Goal: Task Accomplishment & Management: Use online tool/utility

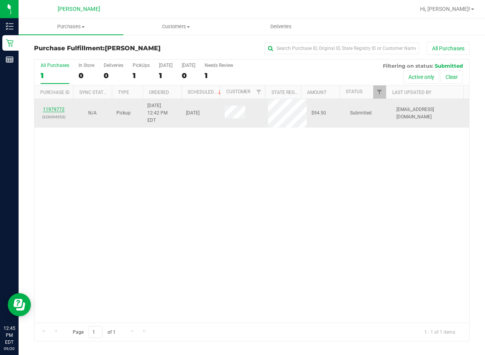
click at [58, 107] on link "11979772" at bounding box center [54, 109] width 22 height 5
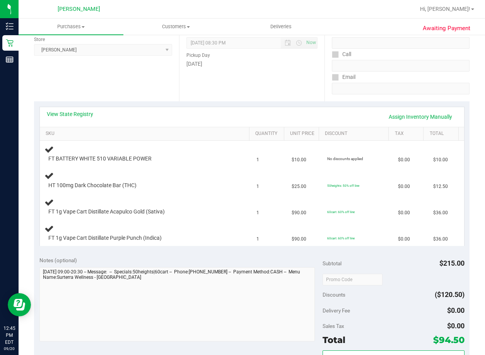
scroll to position [116, 0]
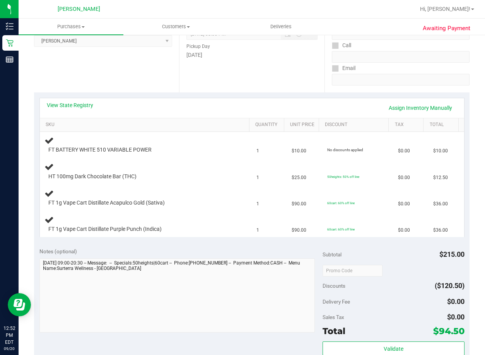
click at [255, 81] on div "Date Pickup Date/Time [DATE] Now [DATE] 08:30 PM Now Pickup Day [DATE]" at bounding box center [251, 45] width 145 height 95
click at [65, 28] on span "Purchases" at bounding box center [71, 26] width 105 height 7
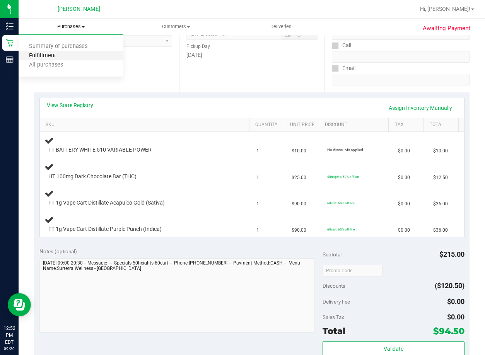
click at [59, 59] on span "Fulfillment" at bounding box center [43, 56] width 48 height 7
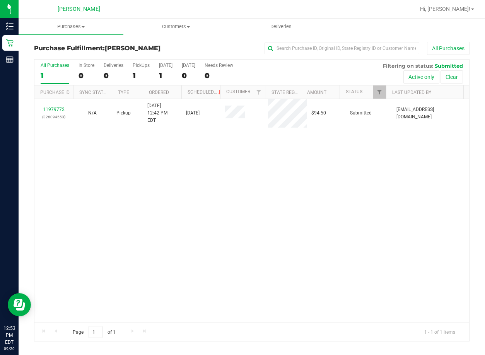
click at [343, 259] on div "11979772 (326094553) N/A Pickup [DATE] 12:42 PM EDT 9/20/2025 $94.50 Submitted …" at bounding box center [251, 210] width 434 height 223
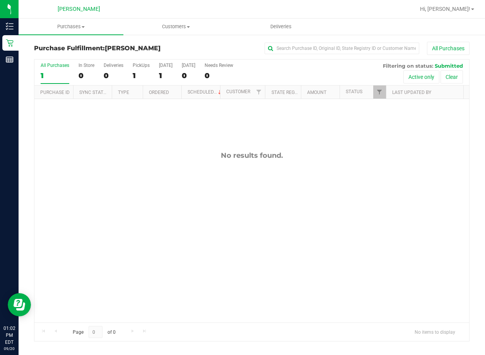
drag, startPoint x: 375, startPoint y: 247, endPoint x: 366, endPoint y: 244, distance: 9.0
click at [374, 247] on div "No results found." at bounding box center [251, 237] width 434 height 276
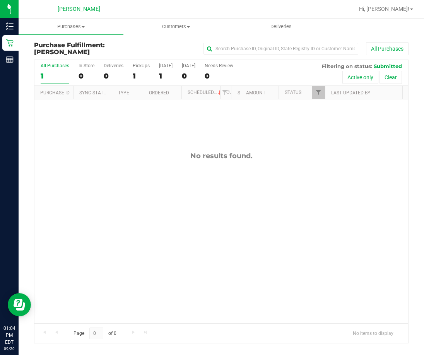
click at [197, 221] on div "No results found." at bounding box center [220, 237] width 373 height 276
click at [223, 211] on div "No results found." at bounding box center [220, 237] width 373 height 276
click at [247, 189] on div "No results found." at bounding box center [220, 237] width 373 height 276
click at [271, 245] on div "No results found." at bounding box center [220, 237] width 373 height 276
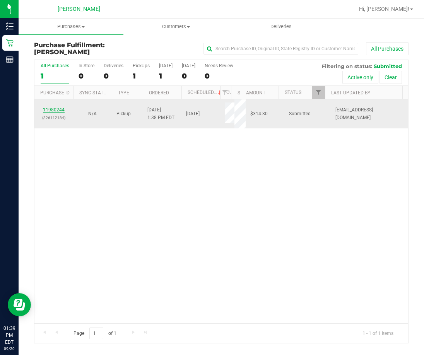
click at [54, 108] on link "11980244" at bounding box center [54, 109] width 22 height 5
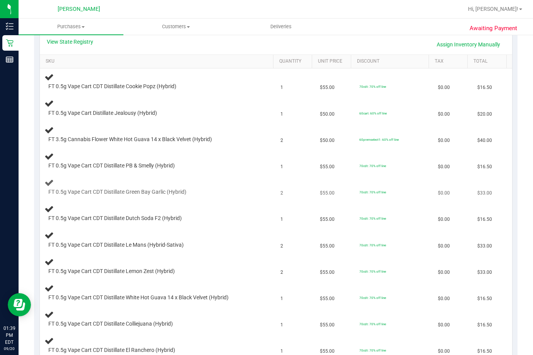
scroll to position [193, 0]
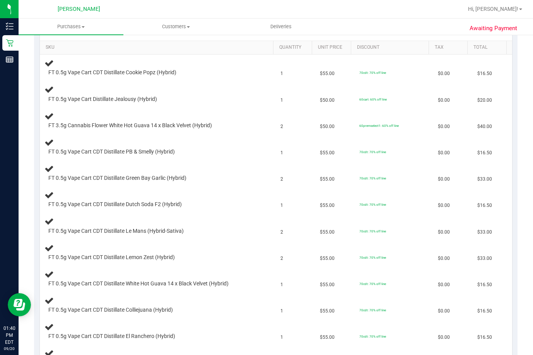
drag, startPoint x: 278, startPoint y: 9, endPoint x: 215, endPoint y: 9, distance: 62.6
click at [276, 9] on div at bounding box center [300, 9] width 324 height 15
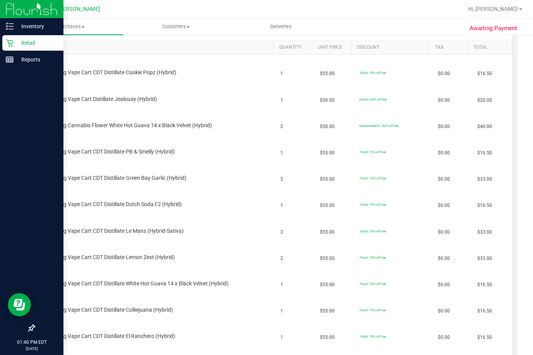
click at [31, 44] on p "Retail" at bounding box center [37, 42] width 46 height 9
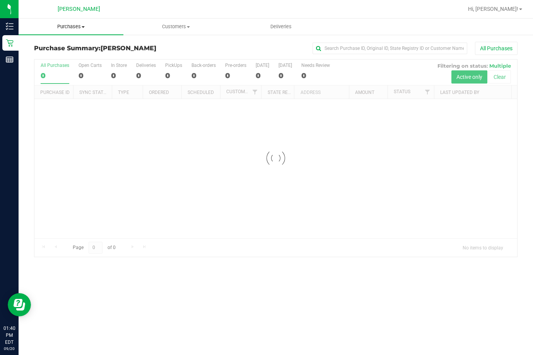
click at [78, 25] on span "Purchases" at bounding box center [71, 26] width 105 height 7
click at [63, 56] on span "Fulfillment" at bounding box center [43, 56] width 48 height 7
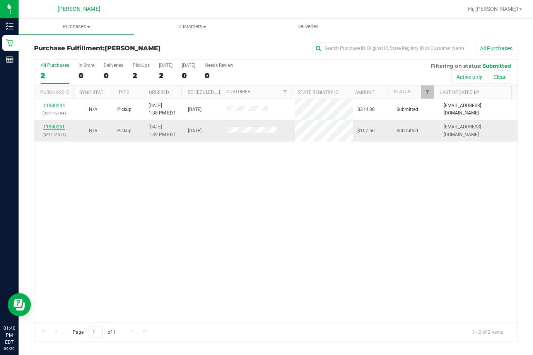
click at [57, 126] on link "11980251" at bounding box center [54, 126] width 22 height 5
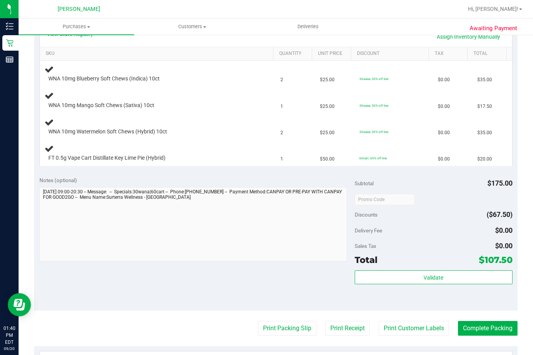
scroll to position [232, 0]
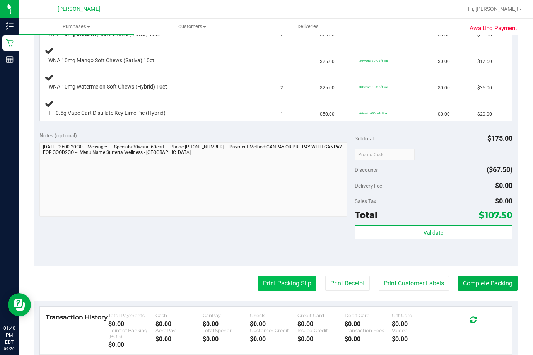
click at [279, 282] on button "Print Packing Slip" at bounding box center [287, 283] width 58 height 15
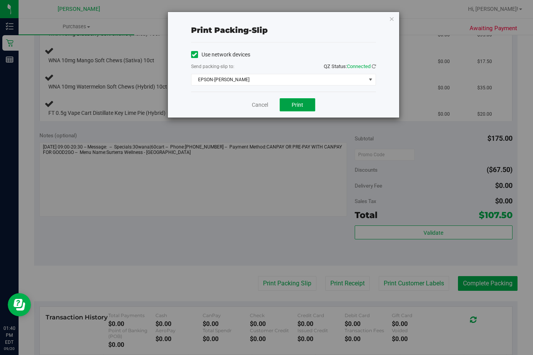
click at [305, 101] on button "Print" at bounding box center [297, 104] width 36 height 13
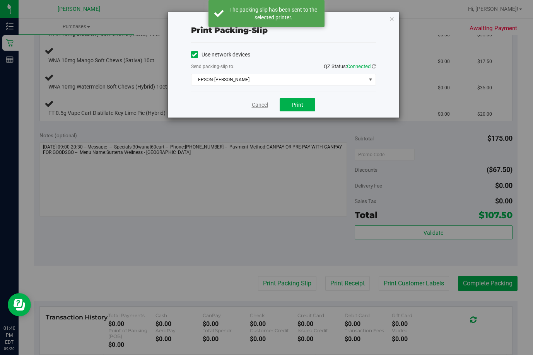
click at [260, 107] on link "Cancel" at bounding box center [260, 105] width 16 height 8
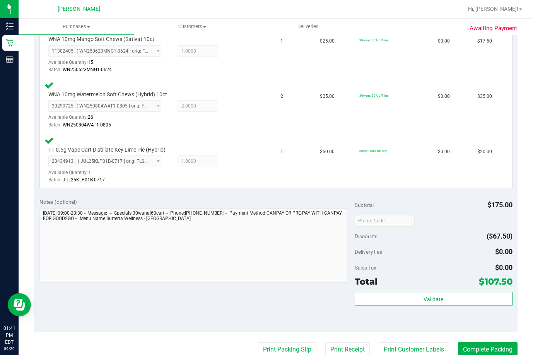
scroll to position [348, 0]
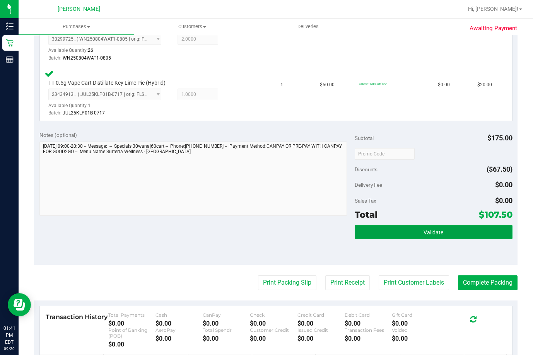
click at [414, 232] on button "Validate" at bounding box center [433, 232] width 158 height 14
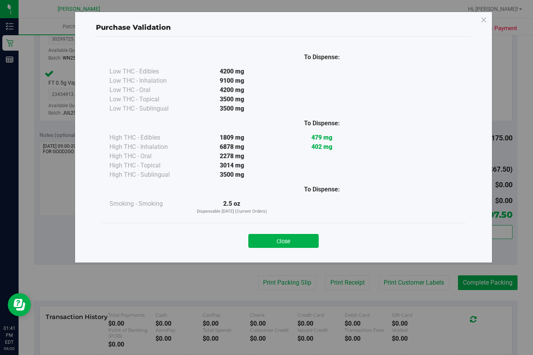
drag, startPoint x: 290, startPoint y: 238, endPoint x: 325, endPoint y: 253, distance: 37.6
click at [291, 238] on button "Close" at bounding box center [283, 241] width 70 height 14
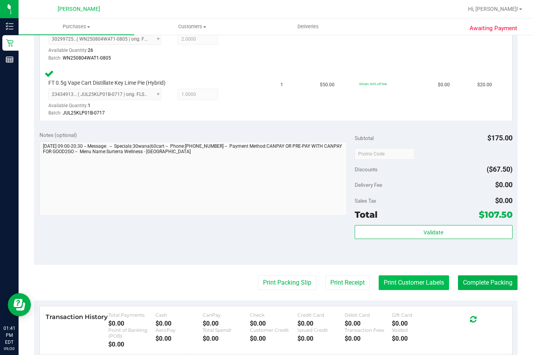
click at [404, 282] on button "Print Customer Labels" at bounding box center [413, 282] width 70 height 15
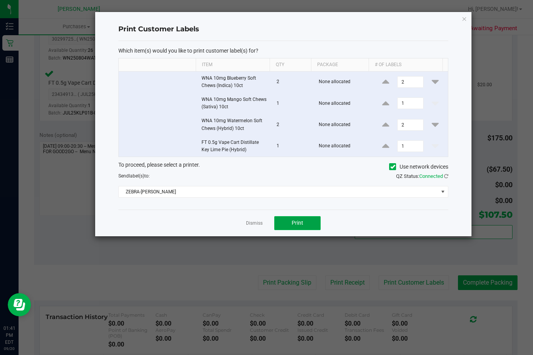
click at [305, 223] on button "Print" at bounding box center [297, 223] width 46 height 14
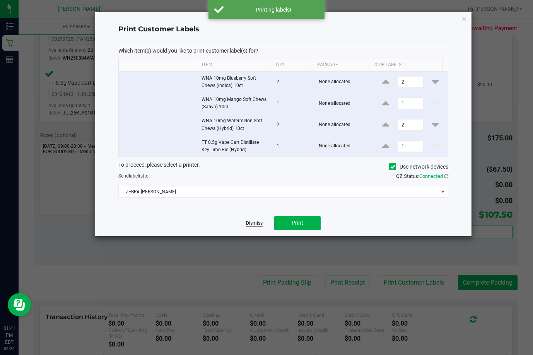
click at [250, 221] on link "Dismiss" at bounding box center [254, 223] width 17 height 7
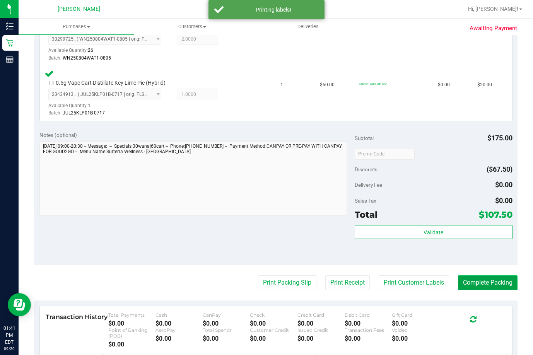
click at [470, 283] on button "Complete Packing" at bounding box center [488, 282] width 60 height 15
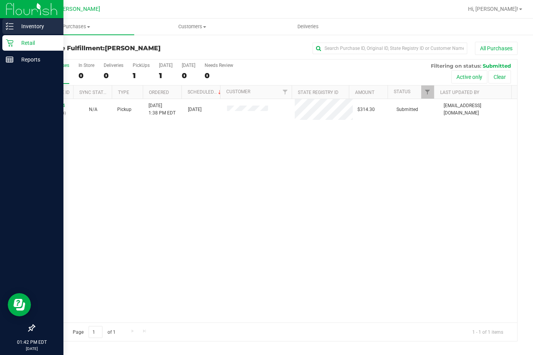
click at [35, 24] on p "Inventory" at bounding box center [37, 26] width 46 height 9
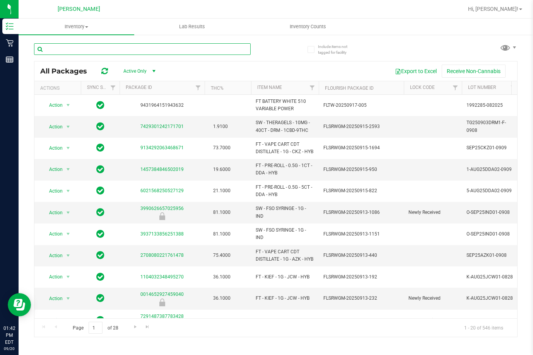
click at [94, 50] on input "text" at bounding box center [142, 49] width 216 height 12
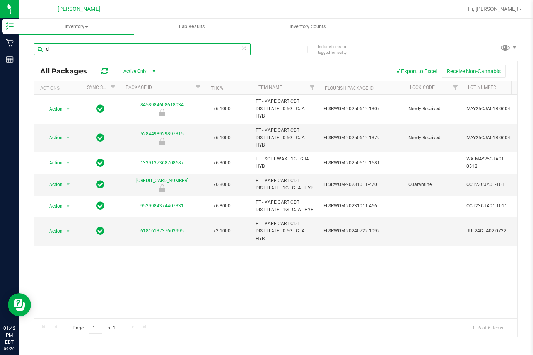
type input "c"
type input "gyg"
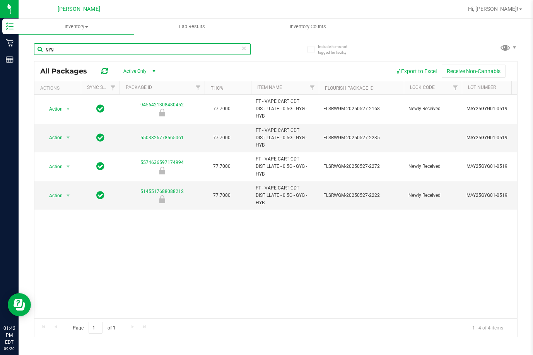
drag, startPoint x: 64, startPoint y: 47, endPoint x: 33, endPoint y: 48, distance: 30.9
click at [33, 48] on div "Include items not tagged for facility gyg All Packages Active Only Active Only …" at bounding box center [276, 152] width 514 height 236
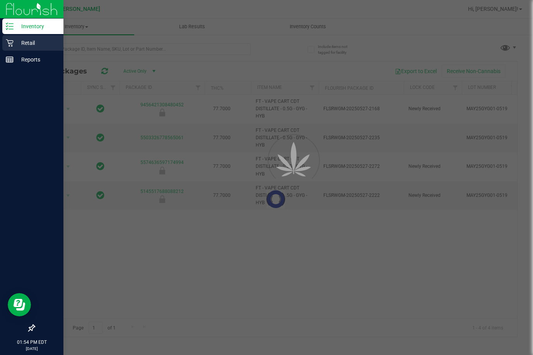
click at [29, 43] on p "Retail" at bounding box center [37, 42] width 46 height 9
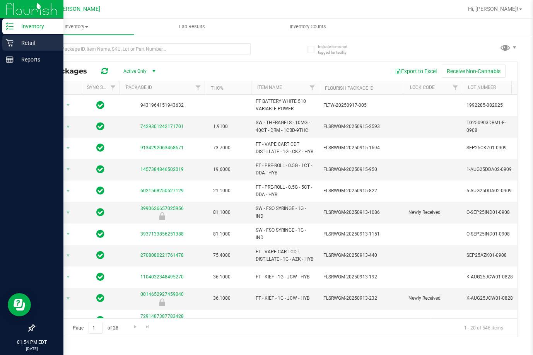
click at [33, 43] on p "Retail" at bounding box center [37, 42] width 46 height 9
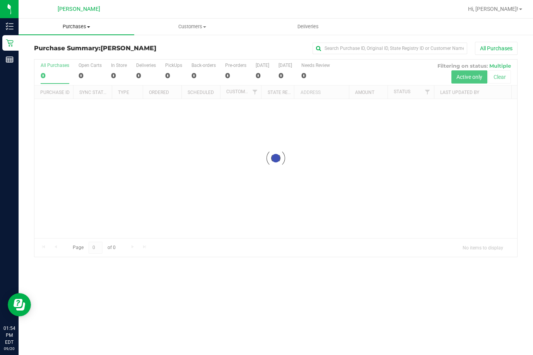
click at [77, 26] on span "Purchases" at bounding box center [77, 26] width 116 height 7
click at [70, 53] on li "Fulfillment" at bounding box center [77, 55] width 116 height 9
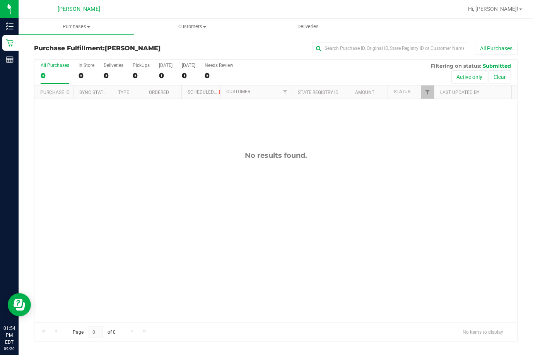
click at [117, 197] on div "No results found." at bounding box center [275, 237] width 482 height 276
click at [380, 227] on div "No results found." at bounding box center [275, 237] width 482 height 276
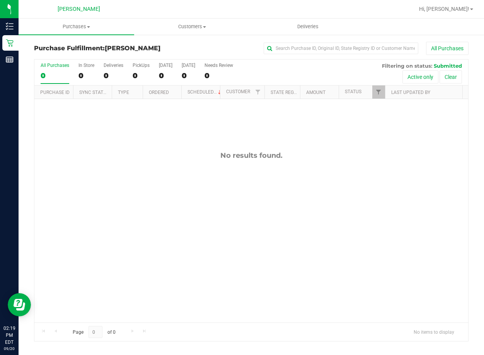
click at [366, 212] on div "No results found." at bounding box center [251, 237] width 434 height 276
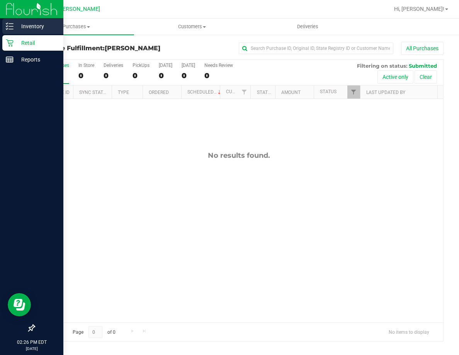
click at [30, 27] on p "Inventory" at bounding box center [37, 26] width 46 height 9
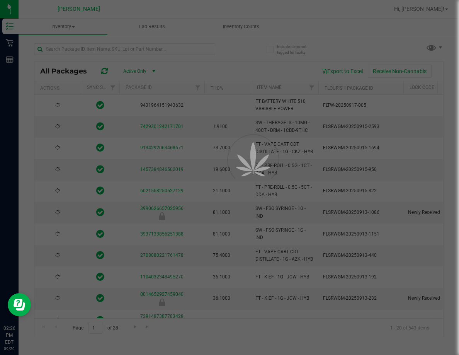
click at [83, 49] on div at bounding box center [229, 177] width 459 height 355
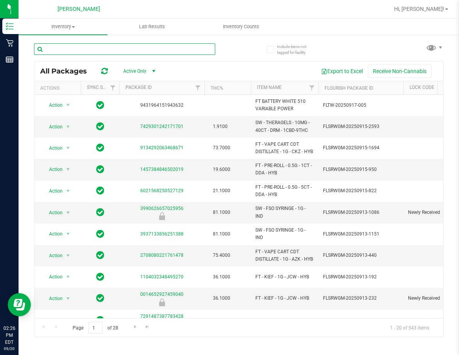
click at [83, 49] on input "text" at bounding box center [124, 49] width 181 height 12
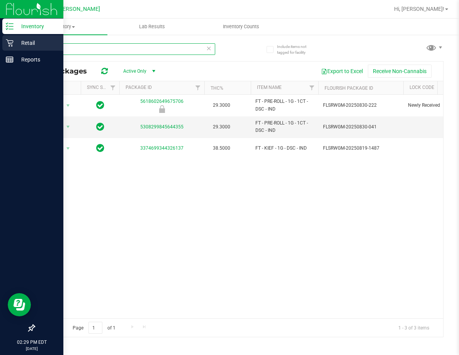
type input "dsc"
click at [26, 43] on p "Retail" at bounding box center [37, 42] width 46 height 9
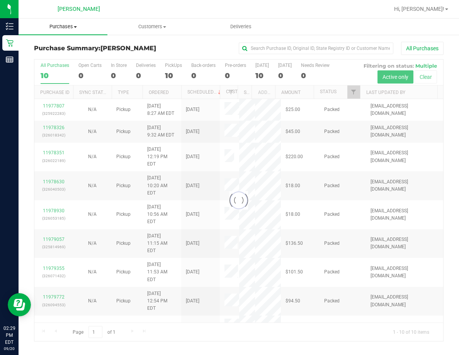
click at [67, 29] on span "Purchases" at bounding box center [63, 26] width 89 height 7
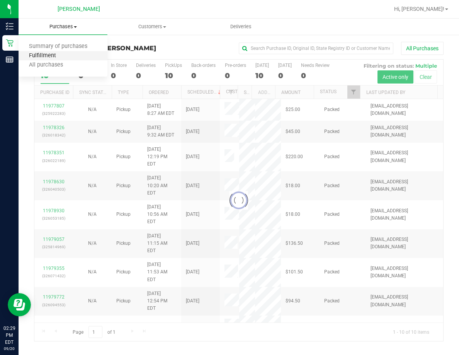
click at [49, 53] on span "Fulfillment" at bounding box center [43, 56] width 48 height 7
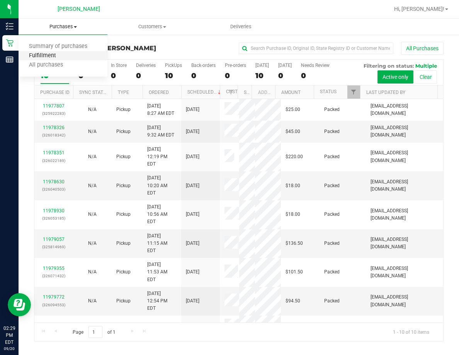
click at [51, 56] on span "Fulfillment" at bounding box center [43, 56] width 48 height 7
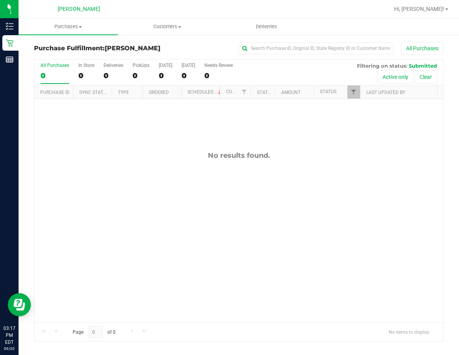
click at [284, 242] on div "No results found." at bounding box center [238, 237] width 409 height 276
click at [281, 237] on div "No results found." at bounding box center [238, 237] width 409 height 276
click at [232, 204] on div "No results found." at bounding box center [238, 237] width 409 height 276
click at [233, 189] on div "No results found." at bounding box center [238, 237] width 409 height 276
click at [239, 200] on div "No results found." at bounding box center [238, 237] width 409 height 276
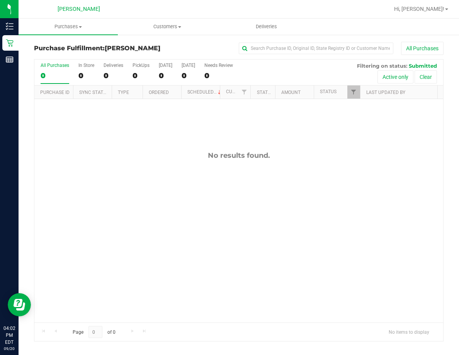
click at [312, 280] on div "No results found." at bounding box center [238, 237] width 409 height 276
click at [231, 247] on div "No results found." at bounding box center [238, 237] width 409 height 276
click at [223, 250] on div "No results found." at bounding box center [238, 237] width 409 height 276
click at [432, 9] on span "Hi, [PERSON_NAME]!" at bounding box center [419, 9] width 50 height 6
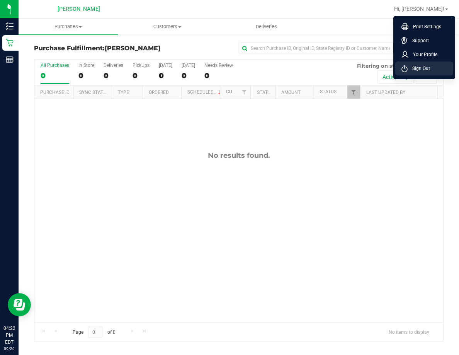
click at [414, 70] on span "Sign Out" at bounding box center [419, 69] width 22 height 8
